Goal: Task Accomplishment & Management: Use online tool/utility

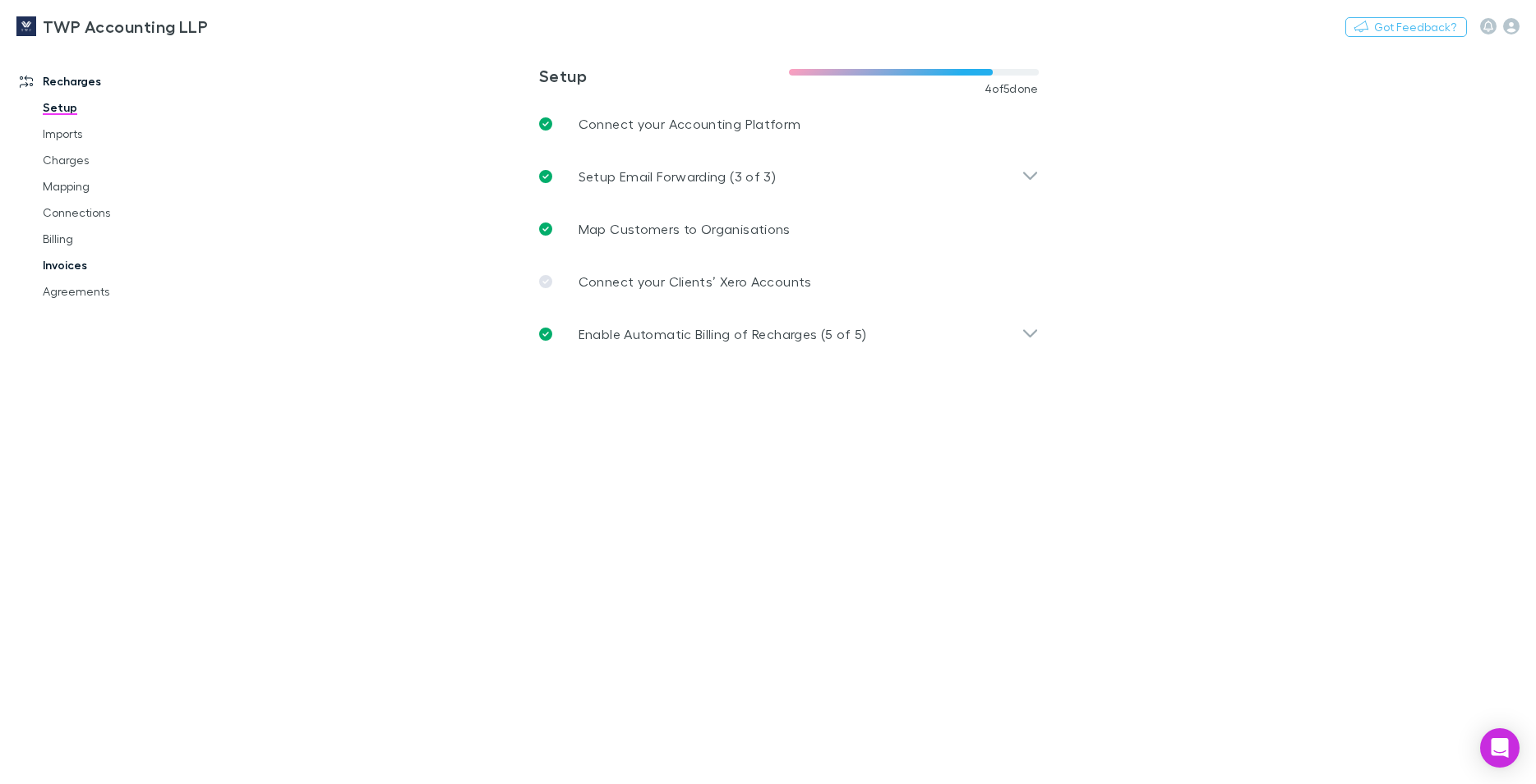
click at [60, 266] on link "Invoices" at bounding box center [125, 265] width 197 height 27
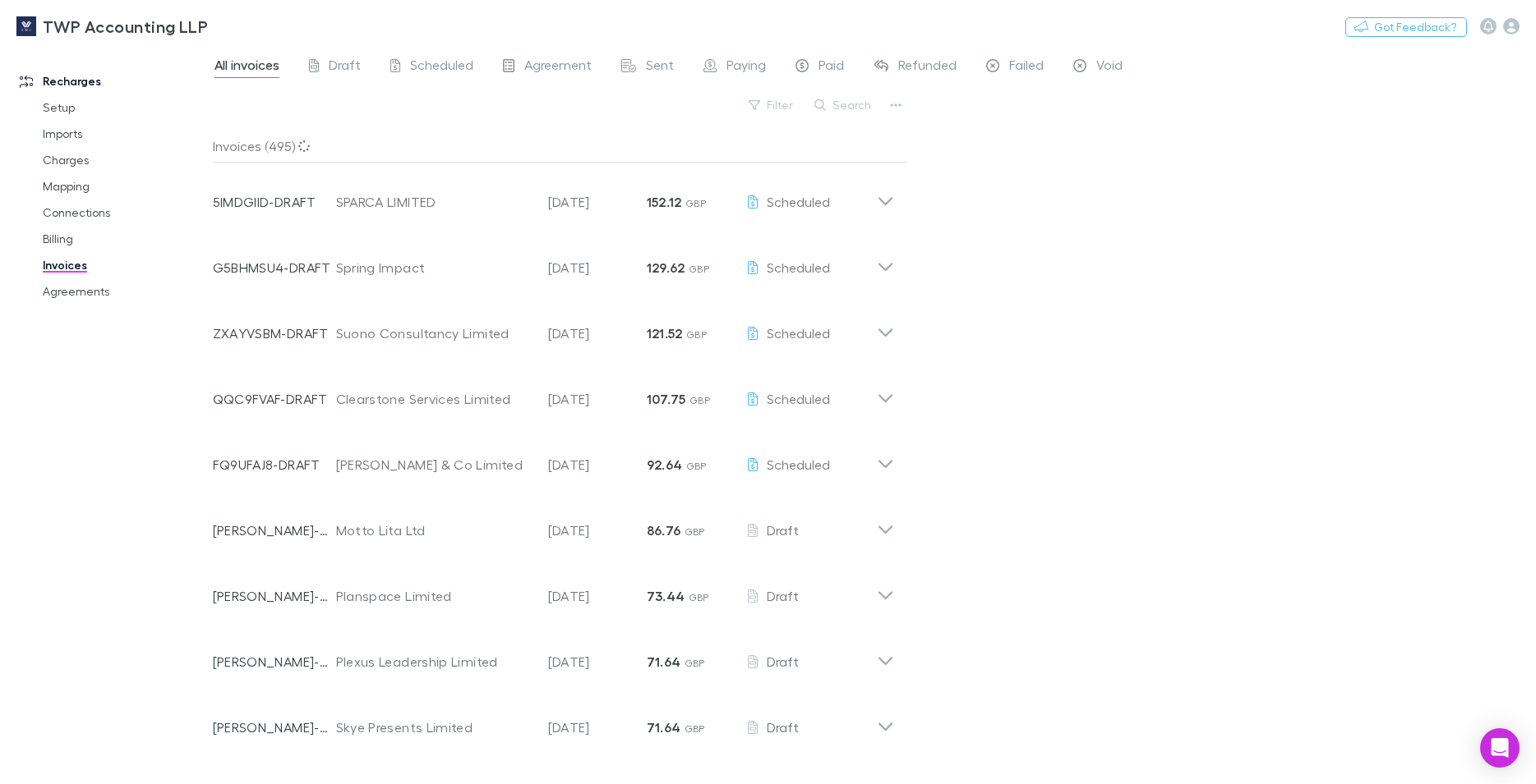
click at [1173, 89] on div "All invoices Draft Scheduled Agreement Sent Paying Paid Refunded Failed Void Fi…" at bounding box center [874, 416] width 1323 height 739
click at [891, 102] on icon "button" at bounding box center [895, 105] width 11 height 13
click at [791, 159] on p "Export invoices" at bounding box center [794, 159] width 200 height 20
click at [1139, 29] on div "TWP Accounting LLP Nothing Got Feedback?" at bounding box center [768, 26] width 1536 height 52
click at [896, 101] on icon "button" at bounding box center [895, 105] width 11 height 13
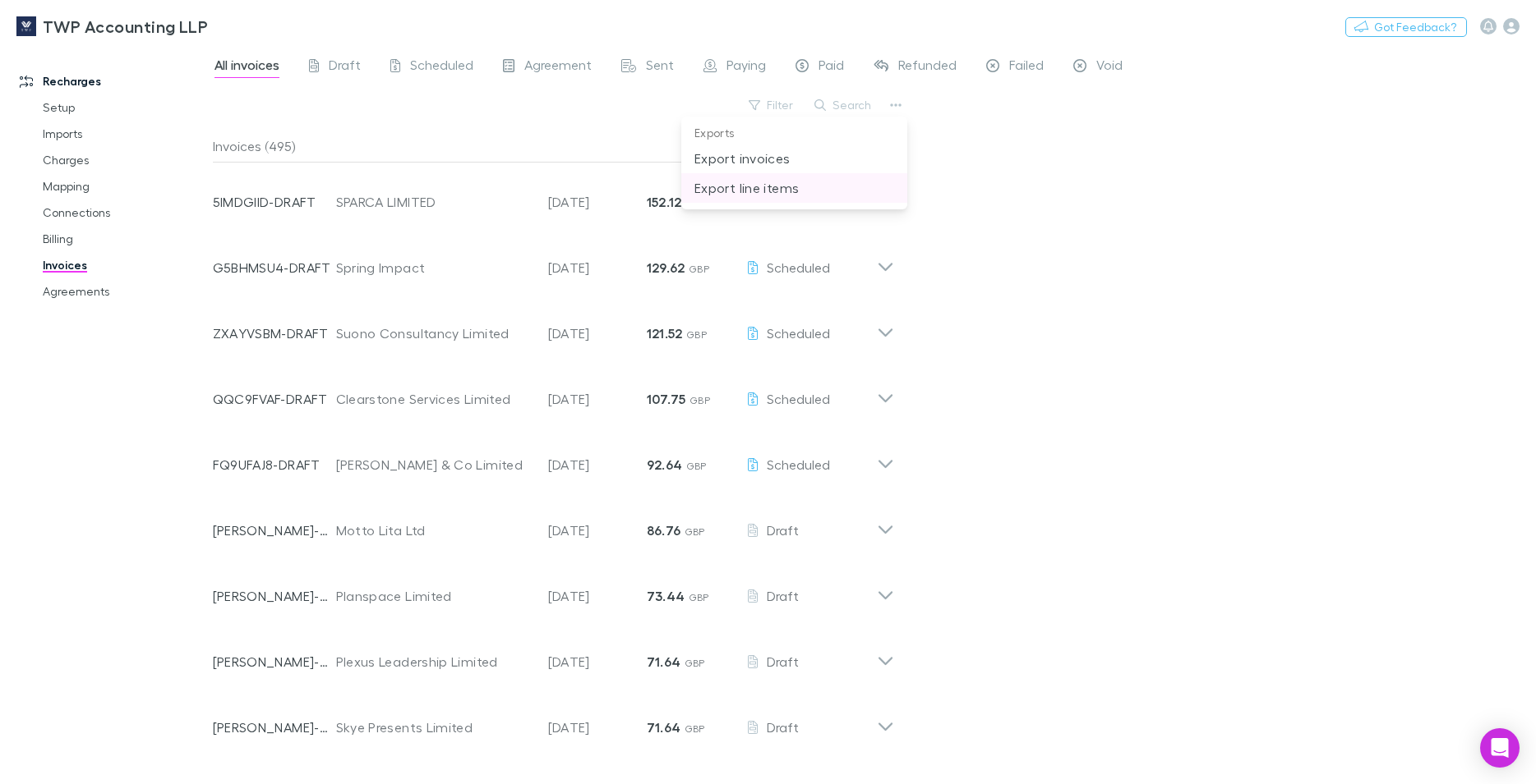
click at [755, 191] on p "Export line items" at bounding box center [794, 188] width 200 height 20
click at [1140, 27] on div "TWP Accounting LLP Nothing Got Feedback?" at bounding box center [768, 26] width 1536 height 52
click at [1293, 168] on div "All invoices Draft Scheduled Agreement Sent Paying Paid Refunded Failed Void Fi…" at bounding box center [874, 416] width 1323 height 739
click at [780, 110] on button "Filter" at bounding box center [771, 105] width 63 height 20
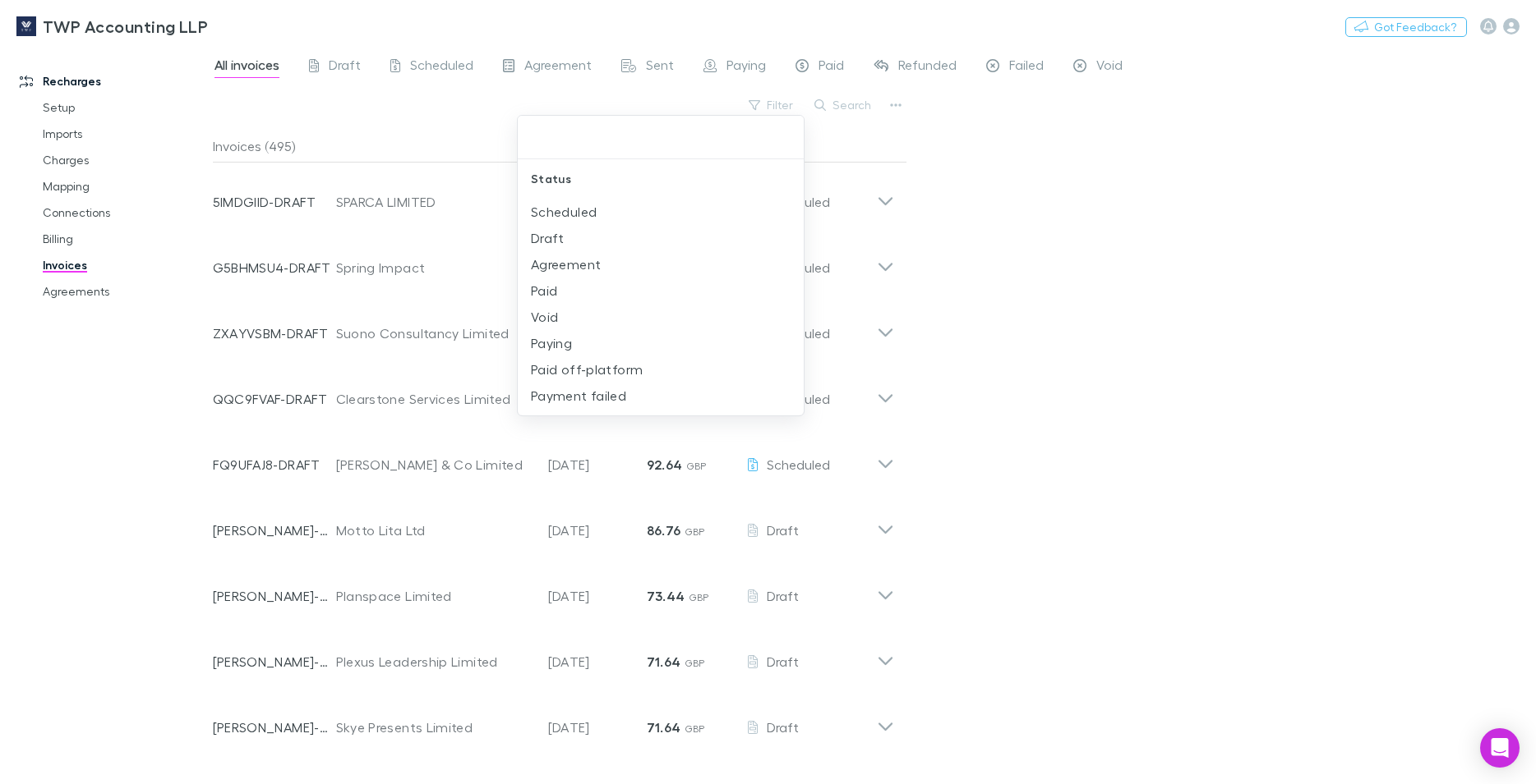
click at [1156, 202] on div at bounding box center [768, 392] width 1536 height 784
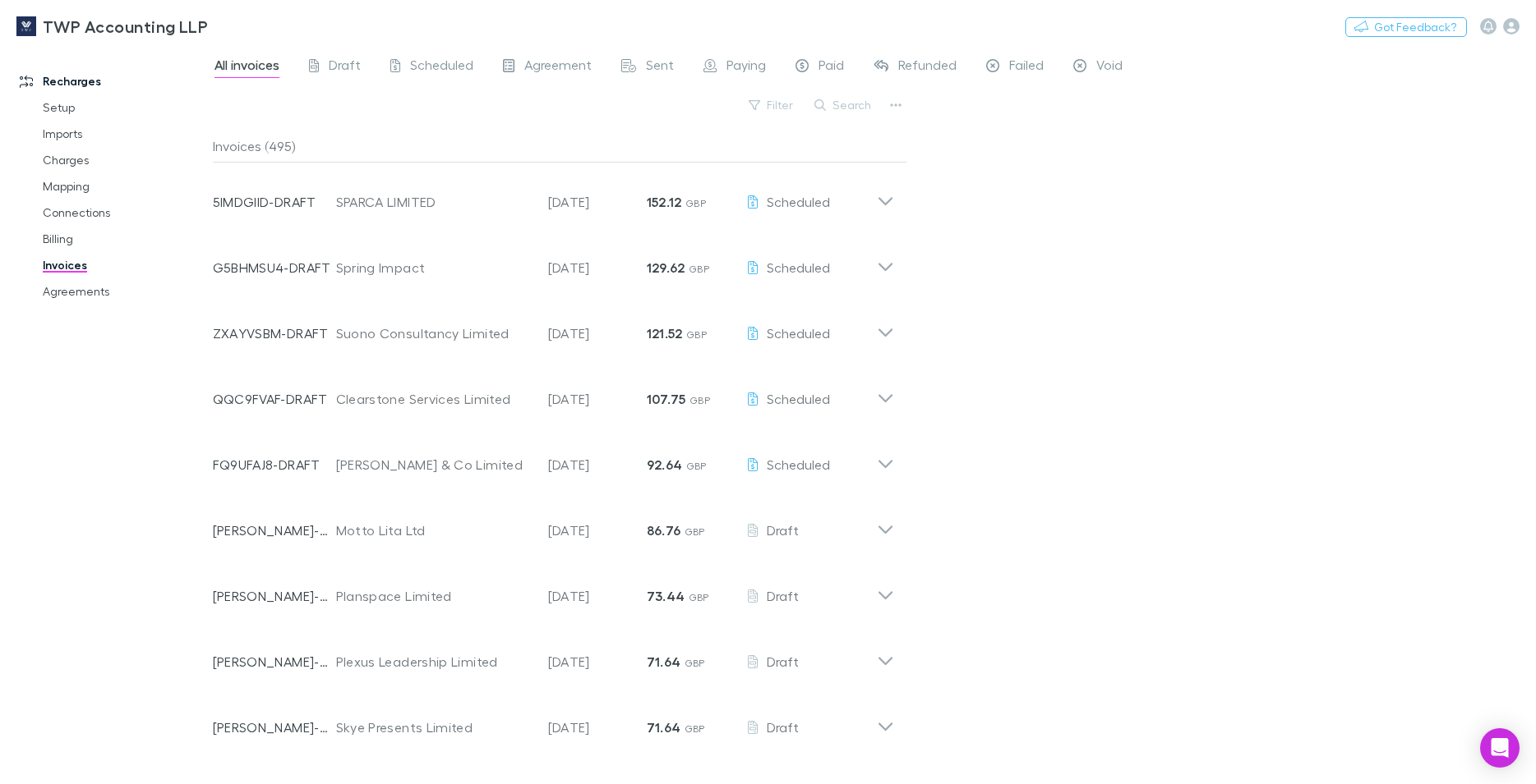
click at [64, 253] on link "Invoices" at bounding box center [125, 265] width 197 height 27
click at [64, 242] on link "Billing" at bounding box center [125, 239] width 197 height 27
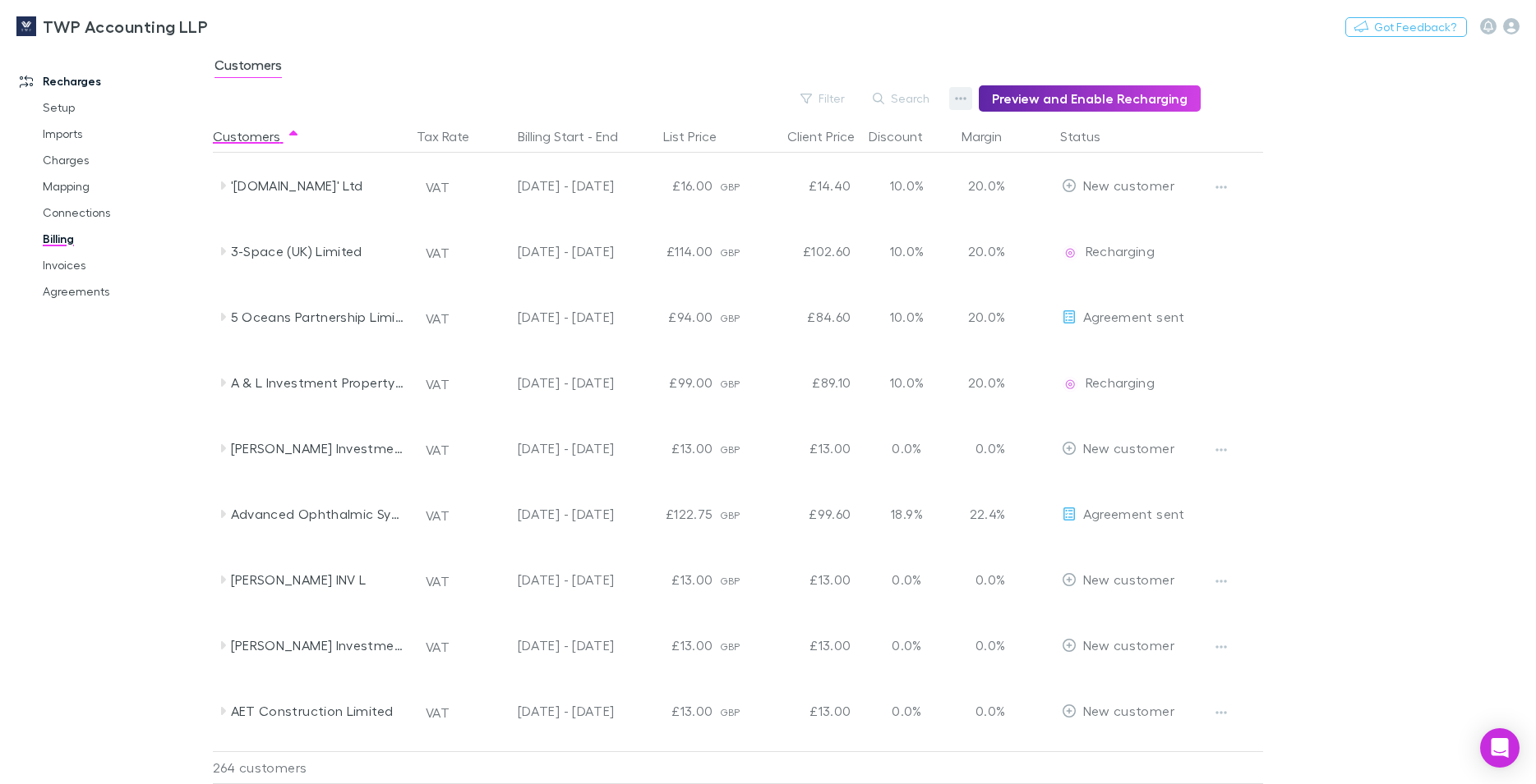
click at [966, 97] on icon "button" at bounding box center [960, 98] width 11 height 13
click at [1342, 56] on div at bounding box center [768, 392] width 1536 height 784
click at [966, 97] on icon "button" at bounding box center [960, 98] width 11 height 13
click at [824, 179] on p "Admin Fee" at bounding box center [866, 181] width 200 height 20
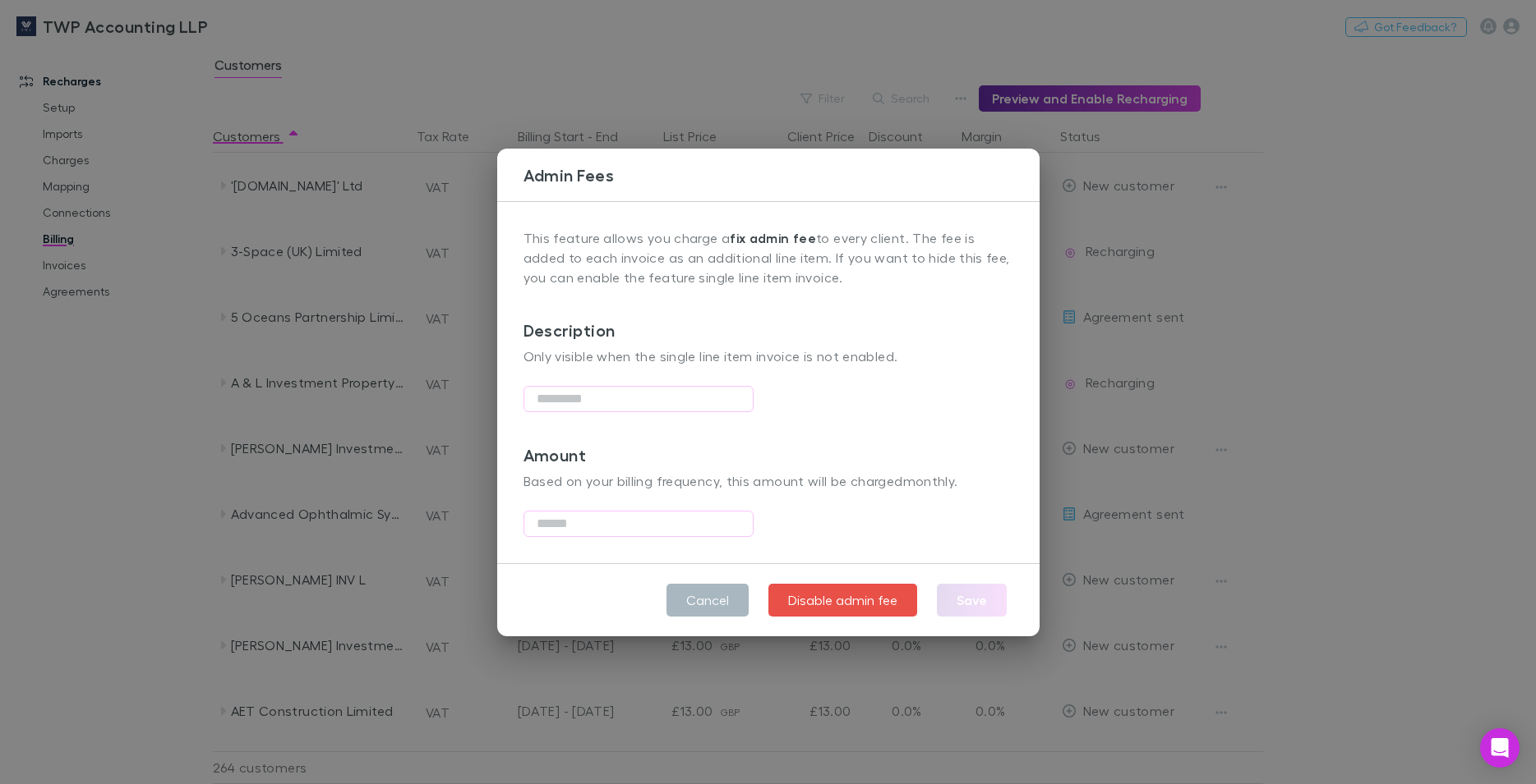
click at [715, 585] on button "Cancel" at bounding box center [707, 601] width 82 height 33
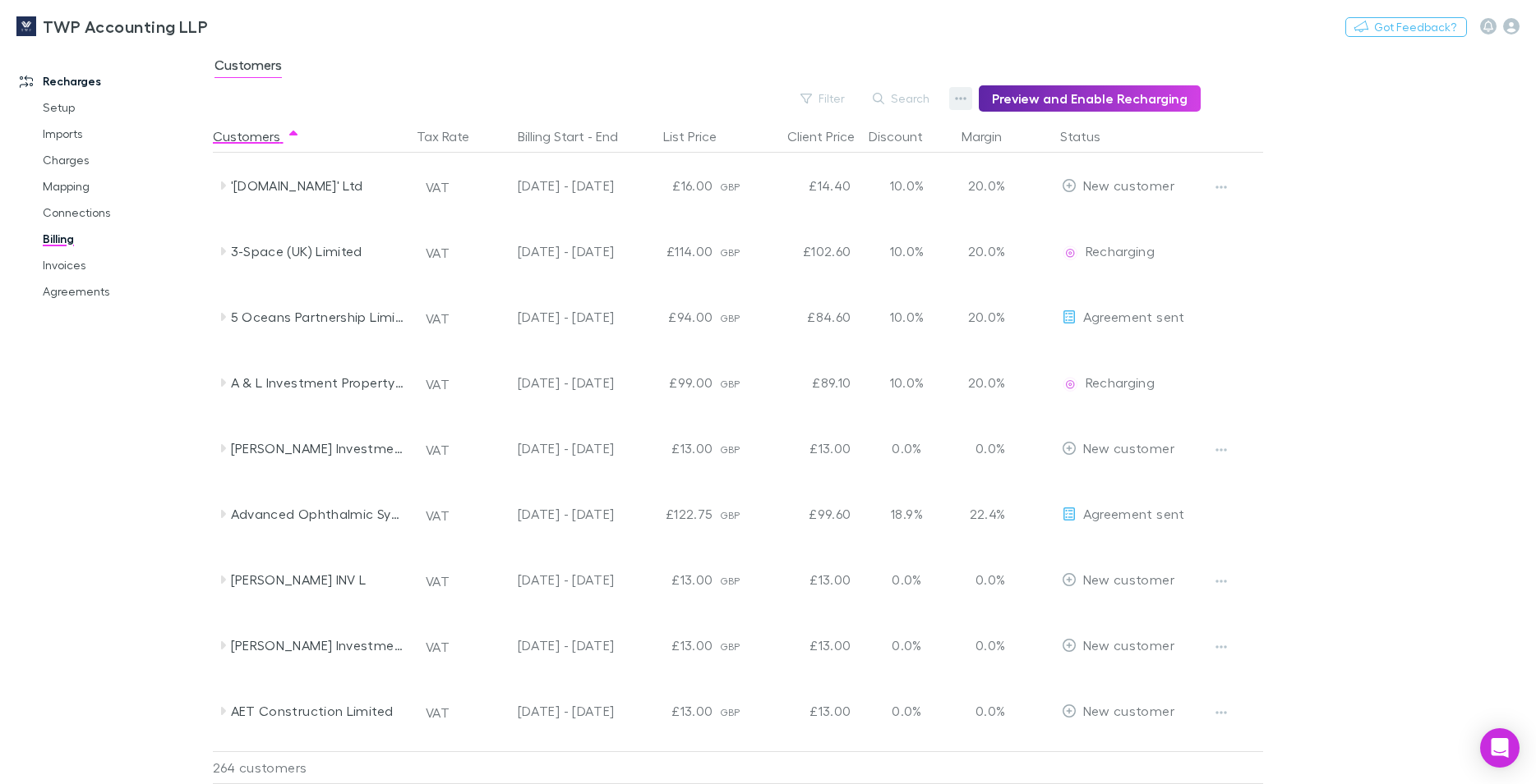
click at [969, 91] on button "button" at bounding box center [960, 99] width 23 height 23
click at [861, 156] on p "Discount Split" at bounding box center [866, 152] width 200 height 20
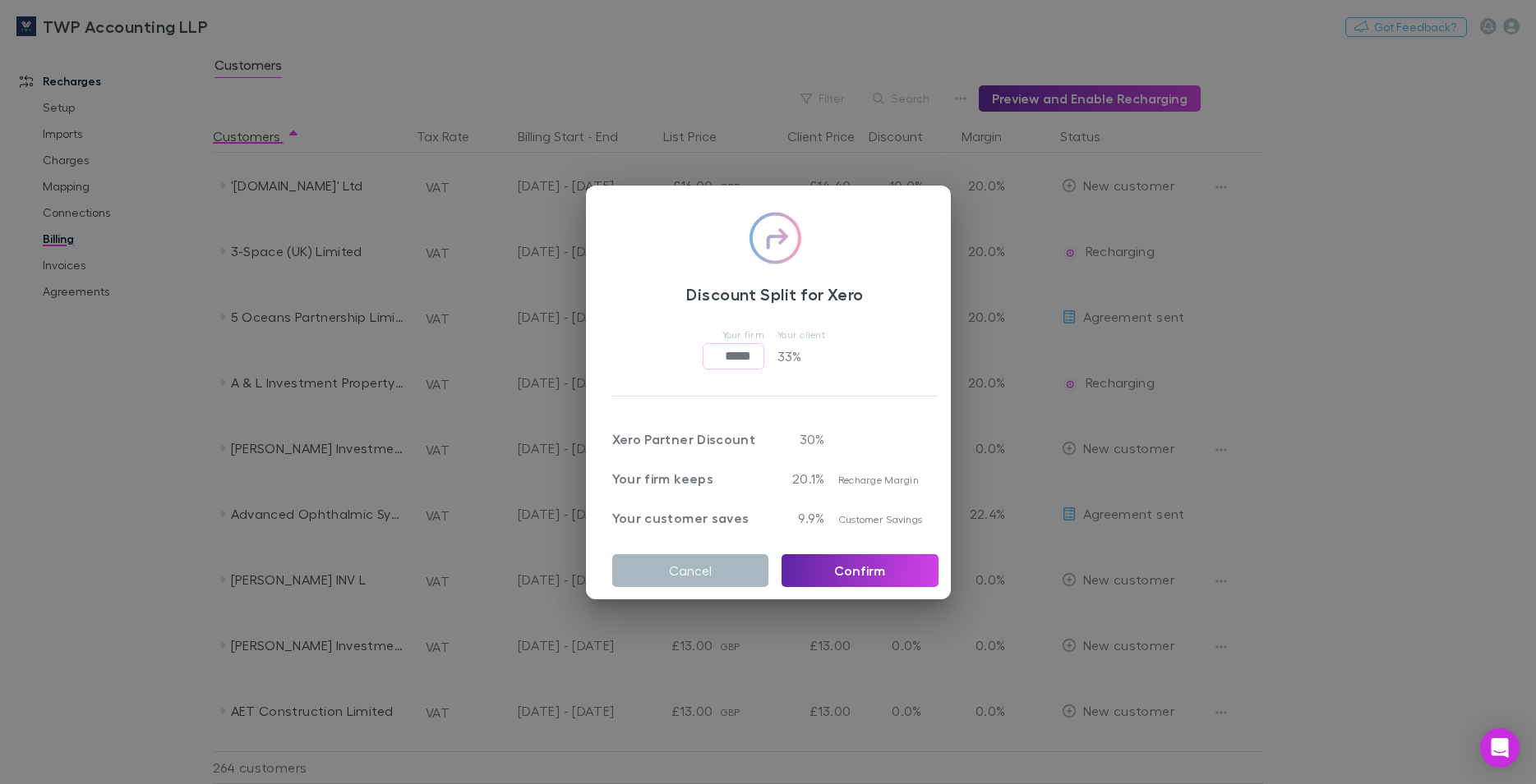
click at [728, 560] on button "Cancel" at bounding box center [690, 571] width 157 height 33
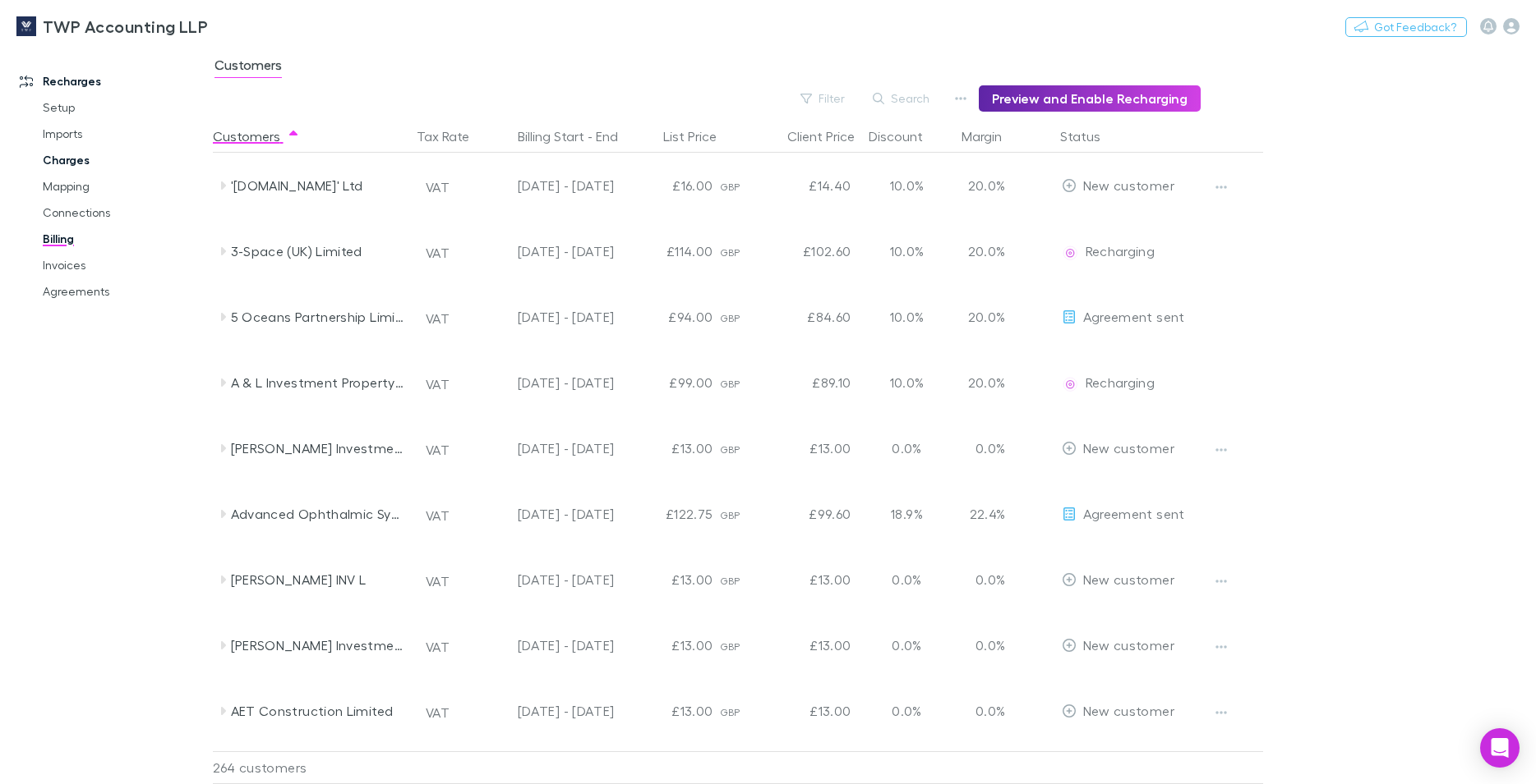
click at [76, 165] on link "Charges" at bounding box center [125, 160] width 197 height 27
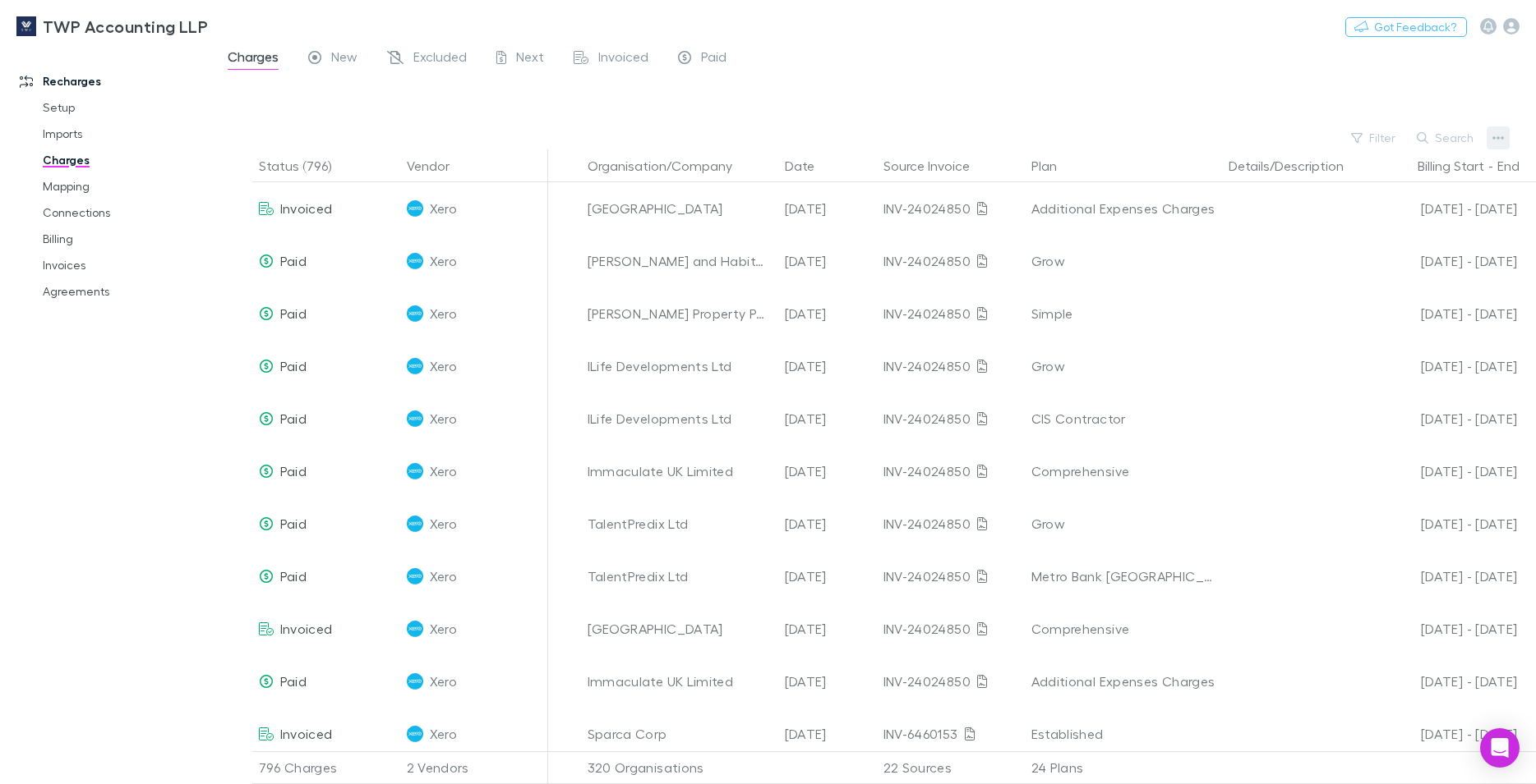
click at [1501, 132] on icon "button" at bounding box center [1497, 137] width 11 height 13
click at [1372, 265] on p "Export charges" at bounding box center [1396, 263] width 200 height 20
click at [1149, 24] on div "TWP Accounting LLP Nothing Got Feedback?" at bounding box center [768, 26] width 1536 height 52
click at [1270, 70] on div "Charges New Excluded Next Invoiced Paid" at bounding box center [874, 62] width 1323 height 31
